Goal: Task Accomplishment & Management: Manage account settings

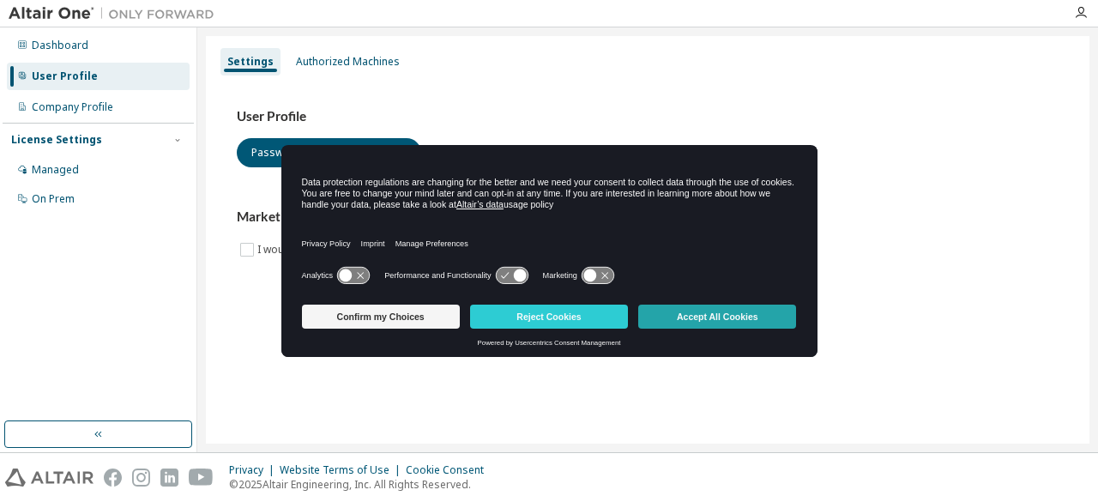
click at [666, 317] on button "Accept All Cookies" at bounding box center [717, 317] width 158 height 24
